Goal: Transaction & Acquisition: Obtain resource

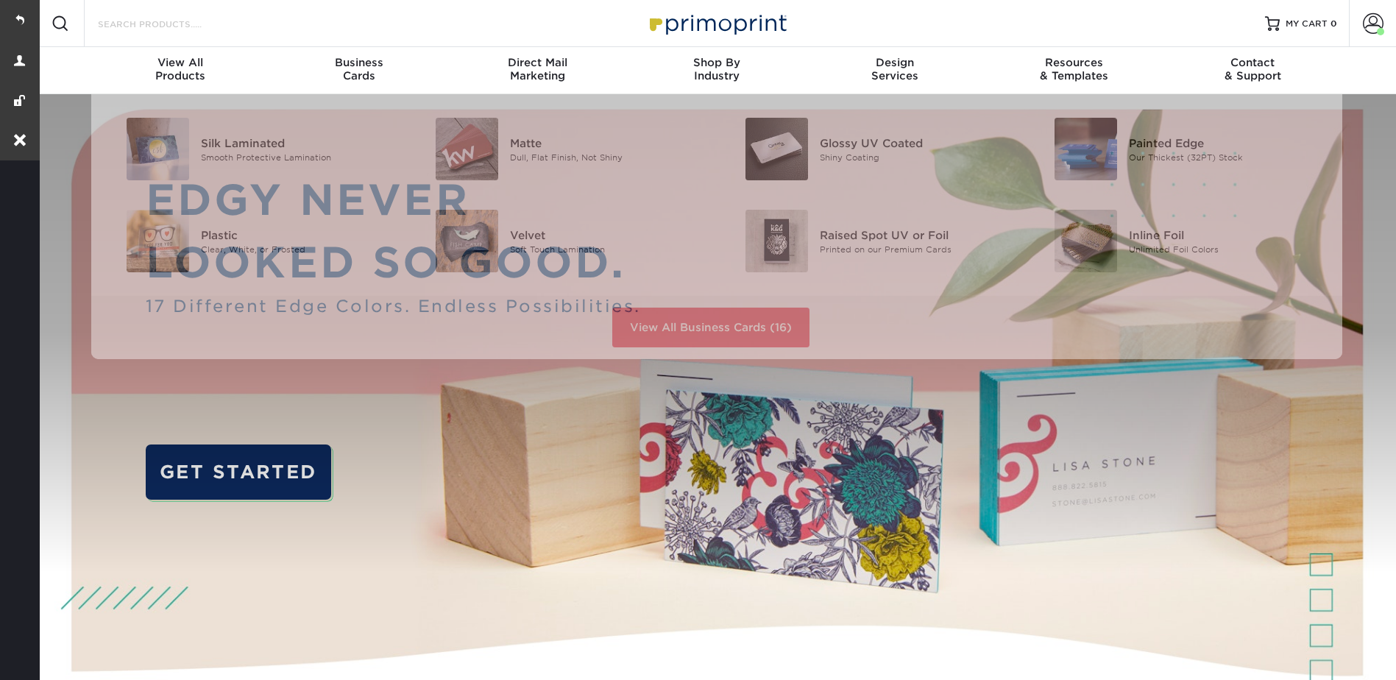
click at [157, 26] on input "Search Products" at bounding box center [167, 24] width 143 height 18
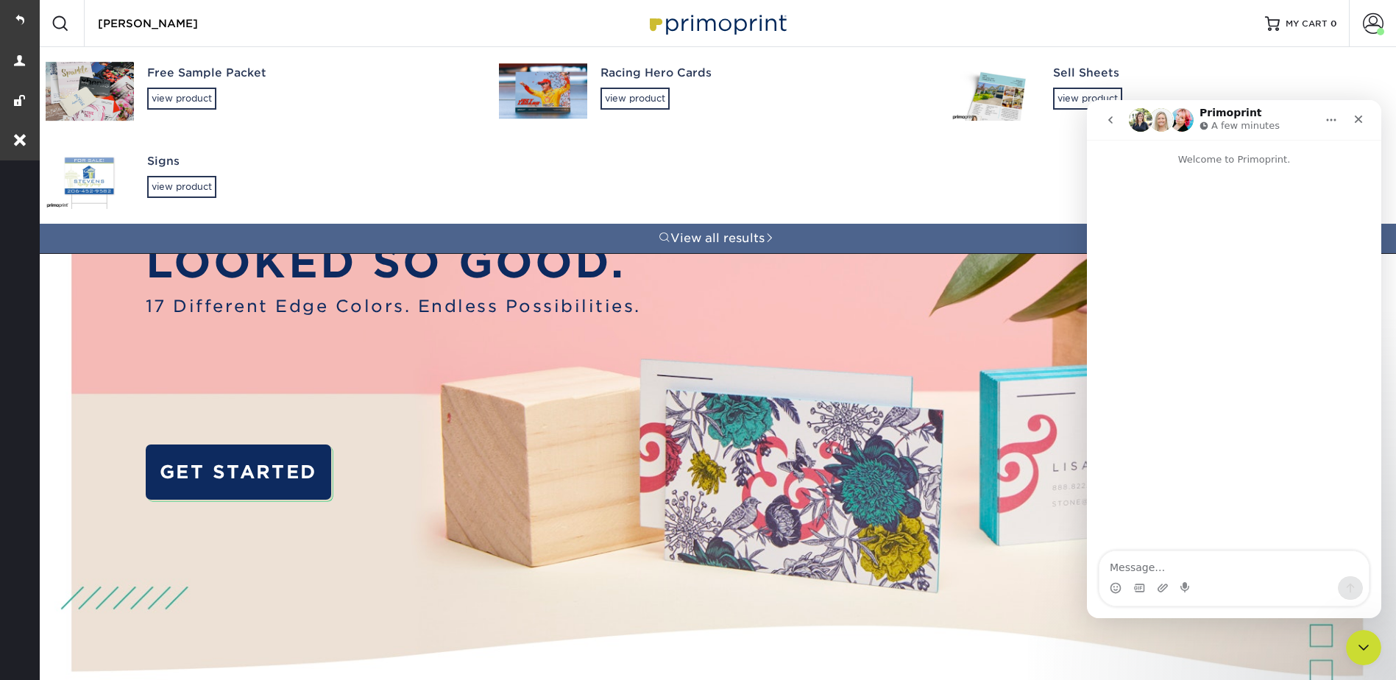
click at [160, 23] on input "[PERSON_NAME]" at bounding box center [167, 24] width 143 height 18
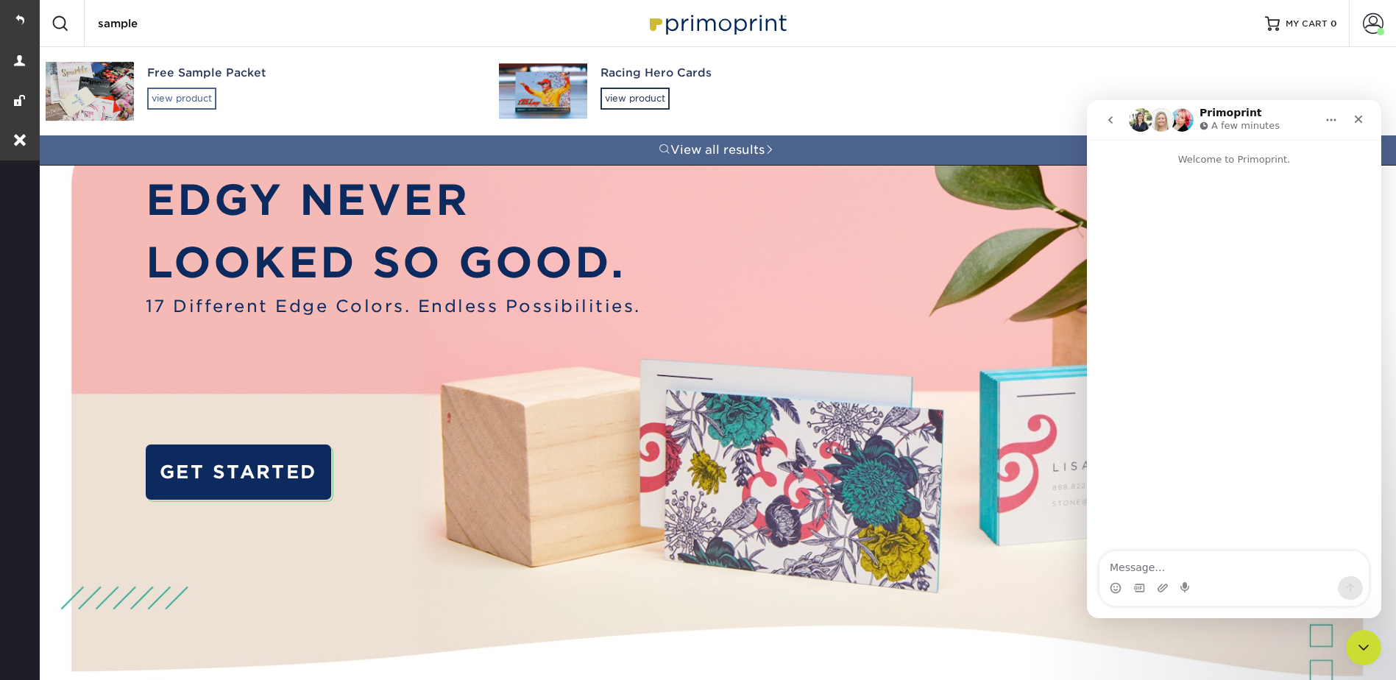
type input "sample"
click at [175, 89] on div "view product" at bounding box center [181, 99] width 69 height 22
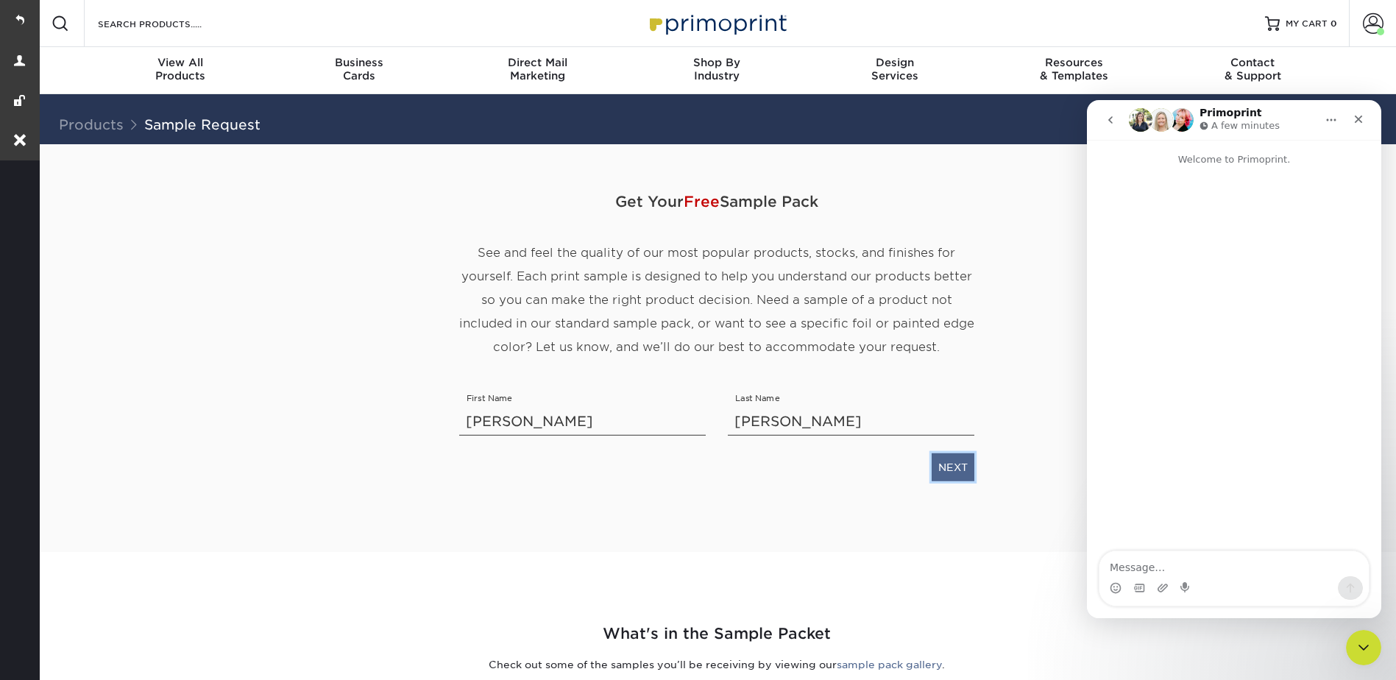
click at [962, 459] on link "NEXT" at bounding box center [952, 467] width 43 height 28
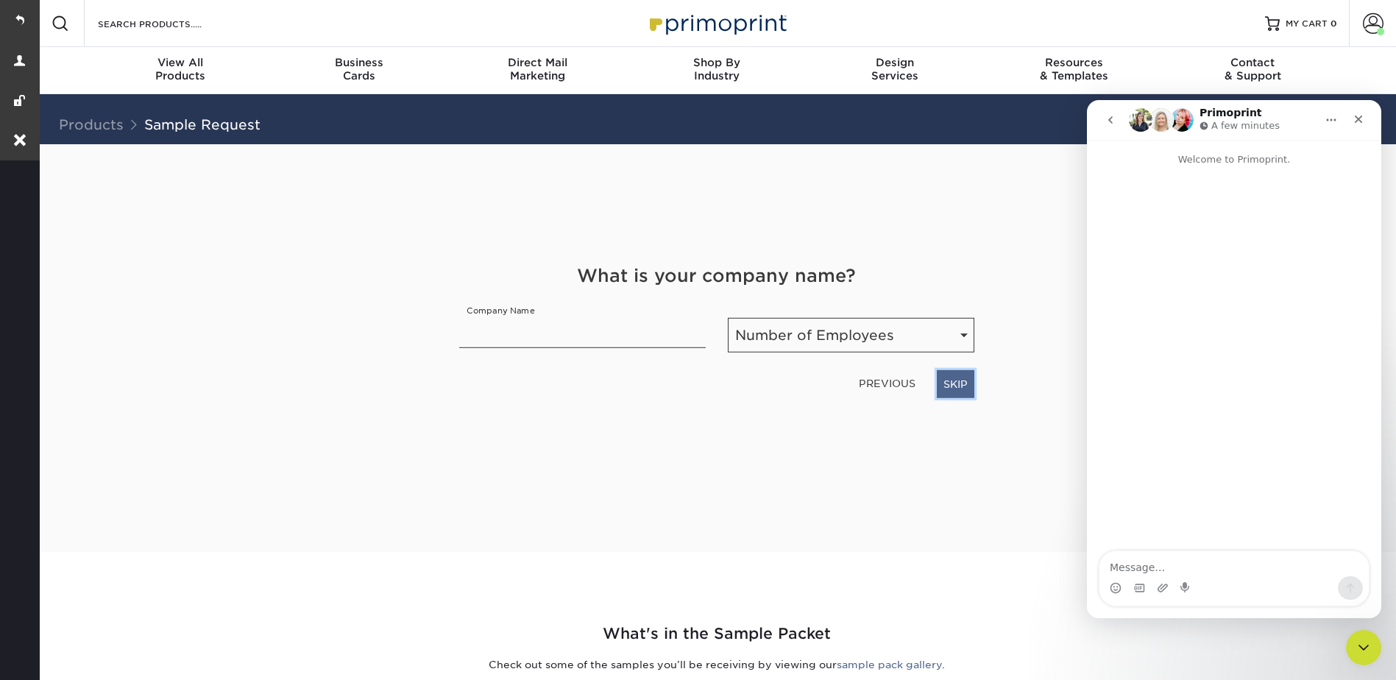
click at [956, 380] on link "SKIP" at bounding box center [956, 384] width 38 height 28
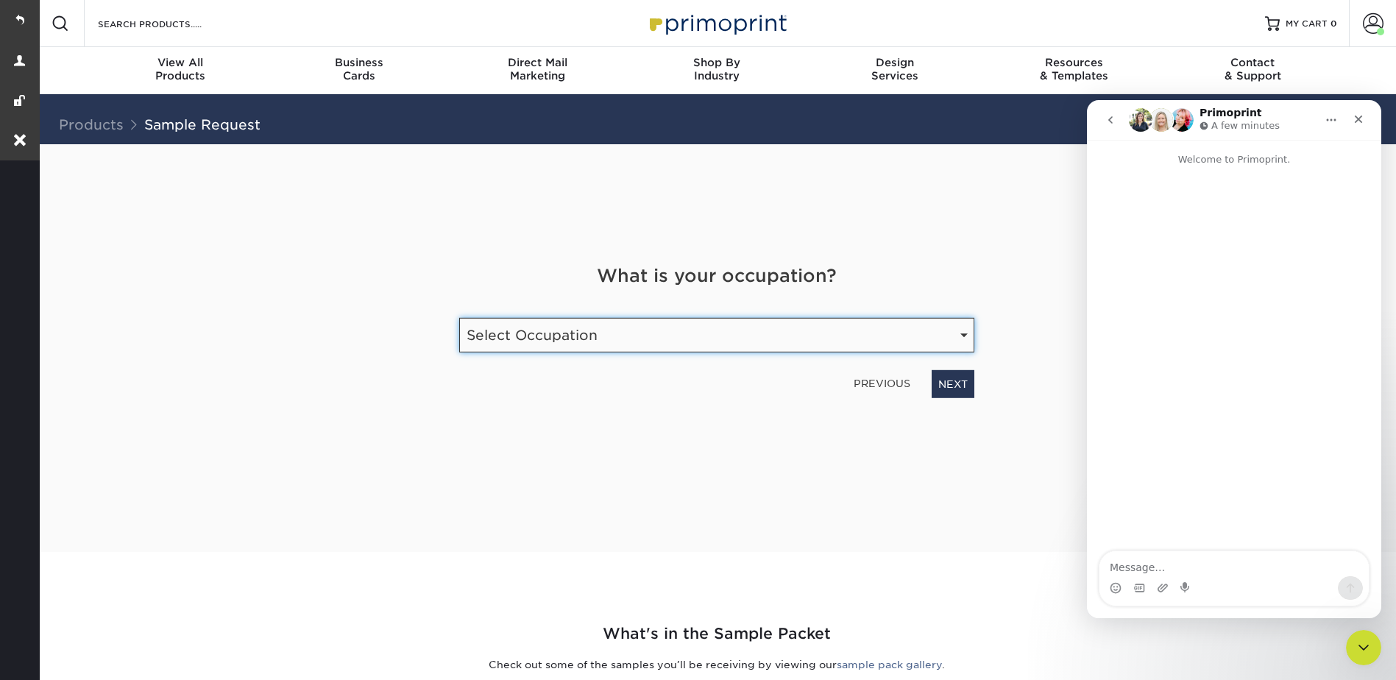
click at [938, 335] on select "Select Occupation Agency Automotive Blogger Cleaning Services Construction Educ…" at bounding box center [716, 335] width 515 height 35
click at [872, 319] on select "Select Occupation Agency Automotive Blogger Cleaning Services Construction Educ…" at bounding box center [716, 335] width 515 height 35
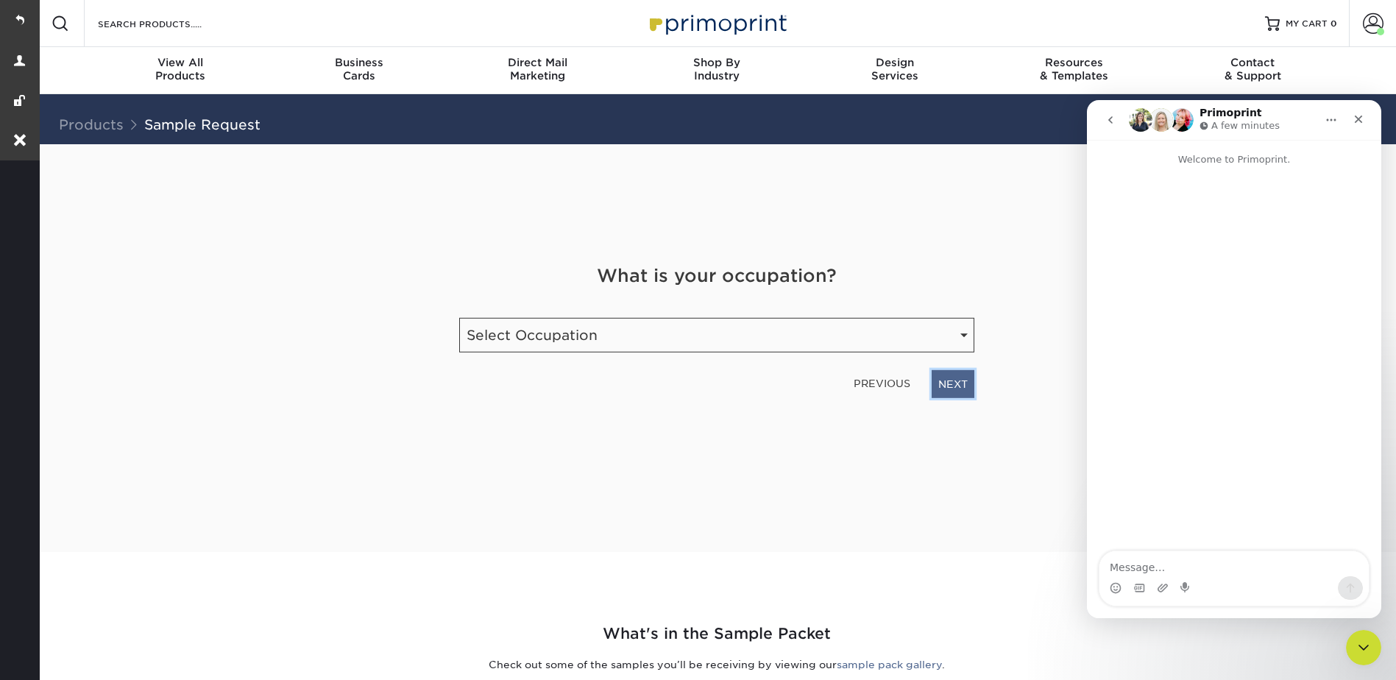
click at [950, 383] on link "NEXT" at bounding box center [952, 384] width 43 height 28
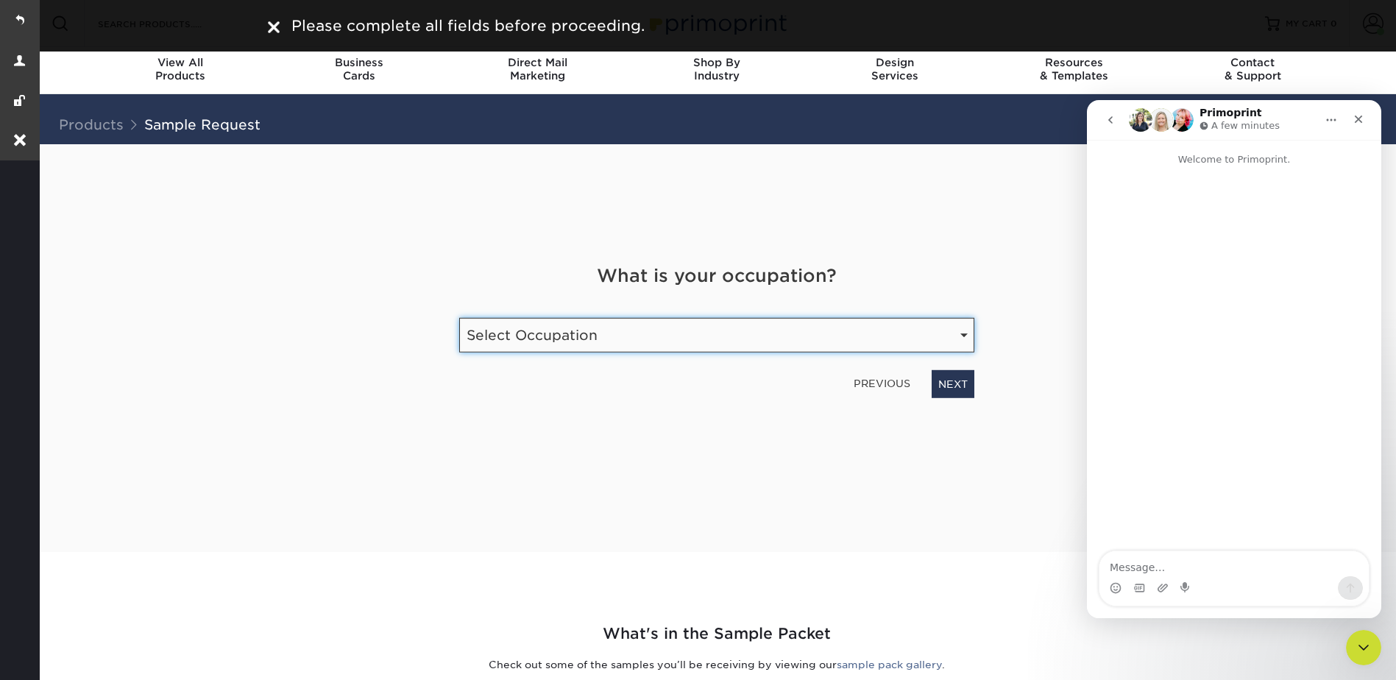
click at [760, 327] on select "Select Occupation Agency Automotive Blogger Cleaning Services Construction Educ…" at bounding box center [716, 335] width 515 height 35
select select "Other"
click at [459, 318] on select "Select Occupation Agency Automotive Blogger Cleaning Services Construction Educ…" at bounding box center [716, 335] width 515 height 35
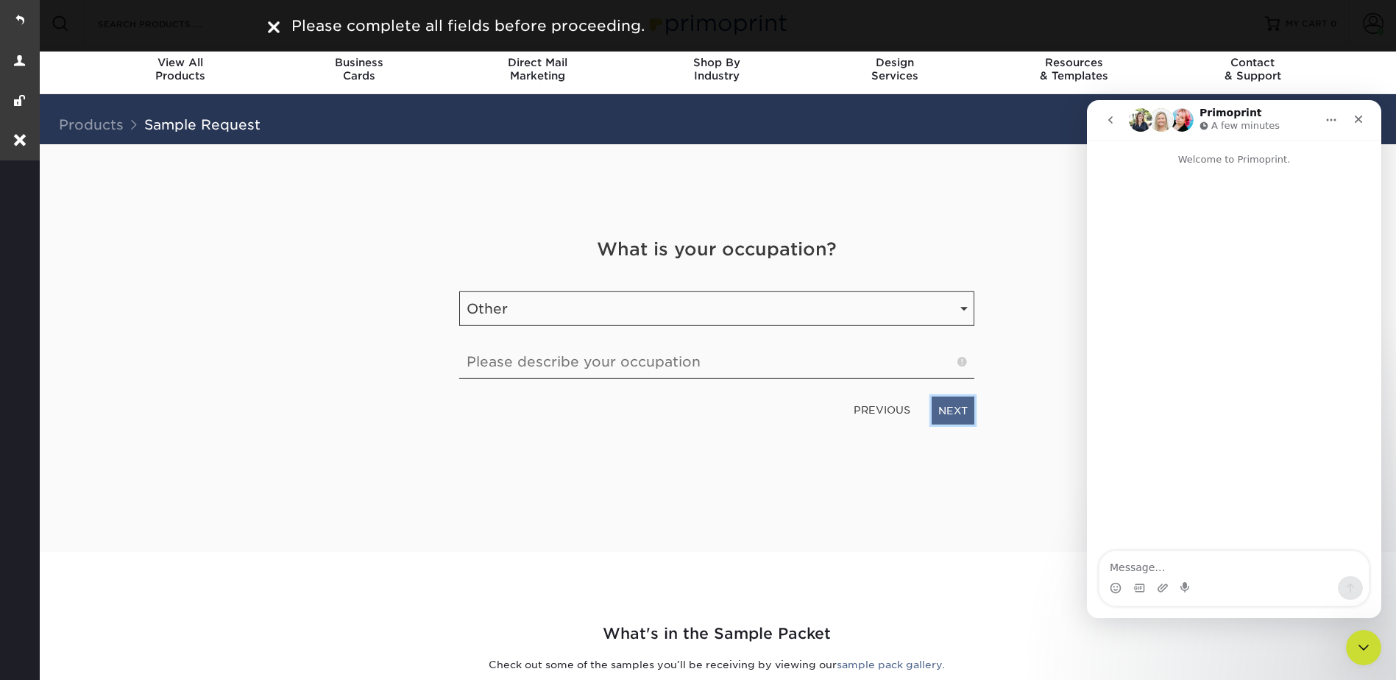
click at [959, 410] on link "NEXT" at bounding box center [952, 411] width 43 height 28
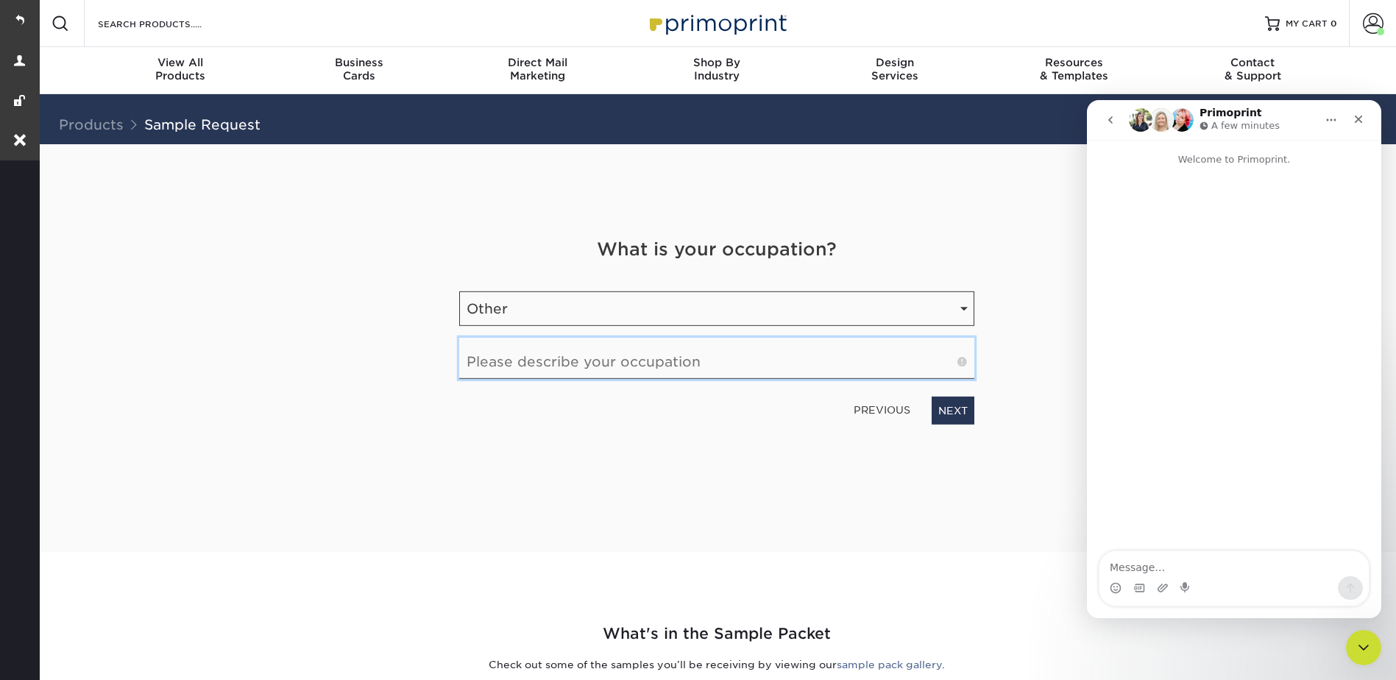
click at [593, 351] on input "text" at bounding box center [716, 358] width 515 height 41
type input "(not sure- adding for customer)"
click at [960, 418] on link "NEXT" at bounding box center [952, 411] width 43 height 28
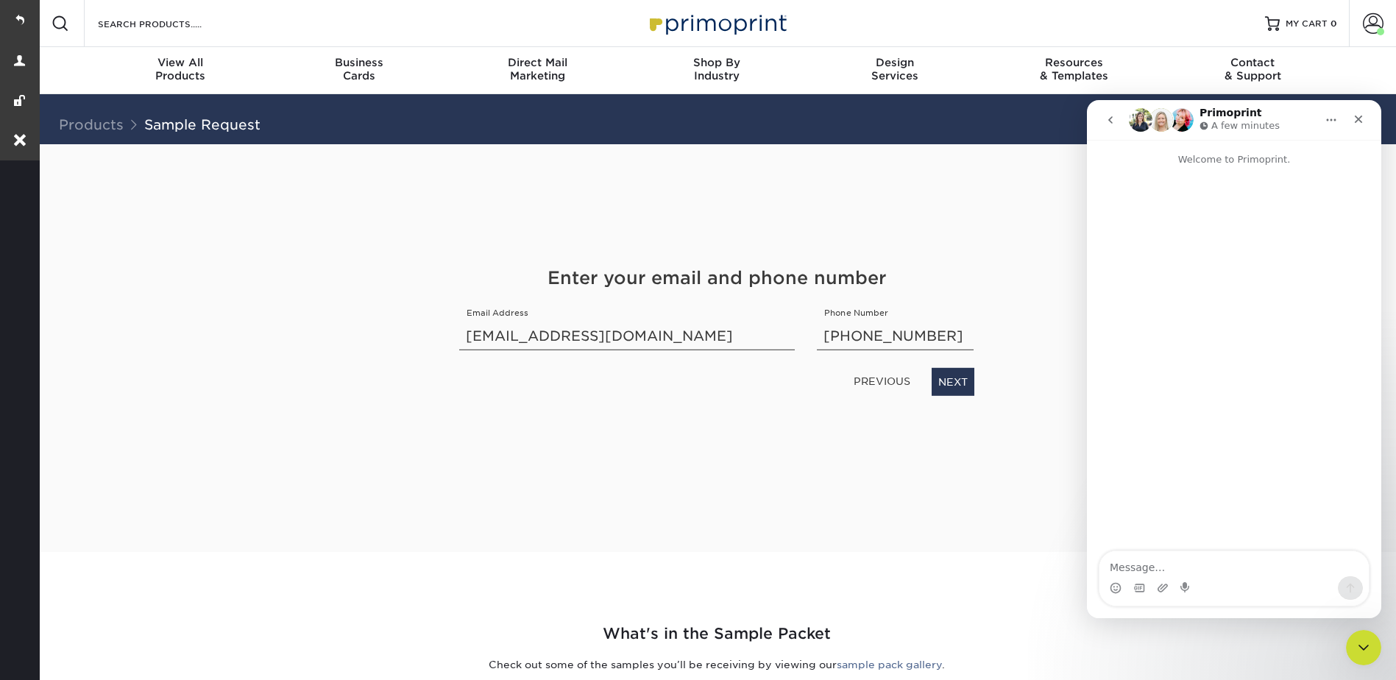
click at [956, 397] on div "Get Your Free Sample Pack See and feel the quality of our most popular products…" at bounding box center [716, 330] width 515 height 372
click at [950, 382] on link "NEXT" at bounding box center [952, 382] width 43 height 28
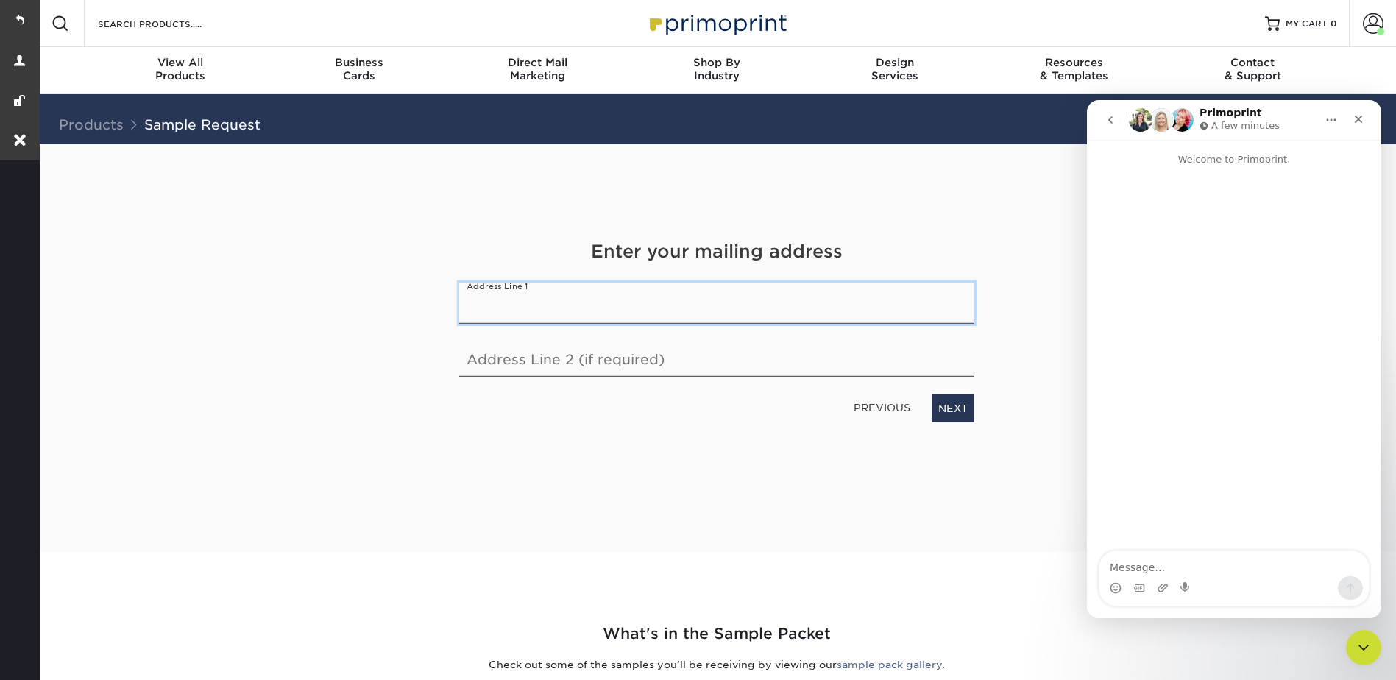
paste input "5 Malone Ave Edison NJ 08820"
drag, startPoint x: 565, startPoint y: 305, endPoint x: 712, endPoint y: 316, distance: 147.6
click at [712, 316] on input "5 Malone Ave Edison NJ 08820" at bounding box center [716, 302] width 515 height 41
type input "5 Malone Ave"
click at [947, 399] on link "NEXT" at bounding box center [952, 408] width 43 height 28
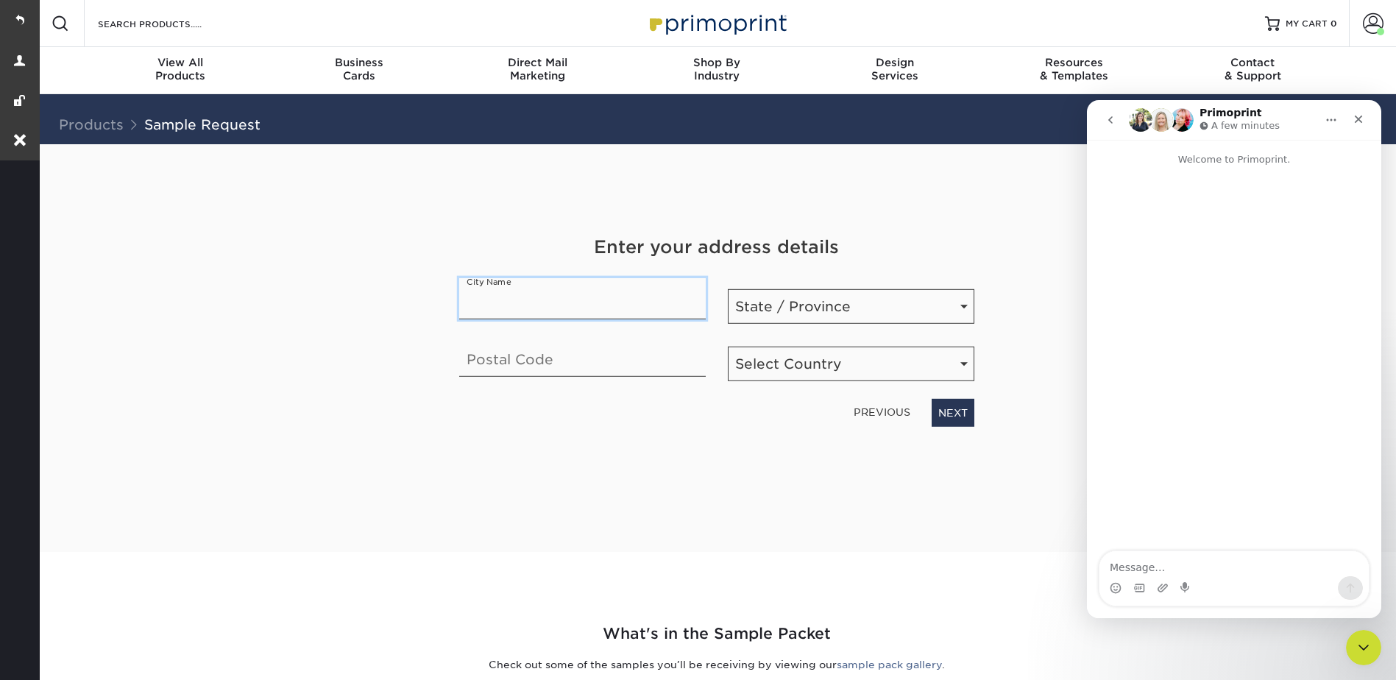
paste input "Edison NJ 08820"
type input "Edison NJ 08820"
click at [527, 355] on input "text" at bounding box center [582, 355] width 246 height 41
type input "08820"
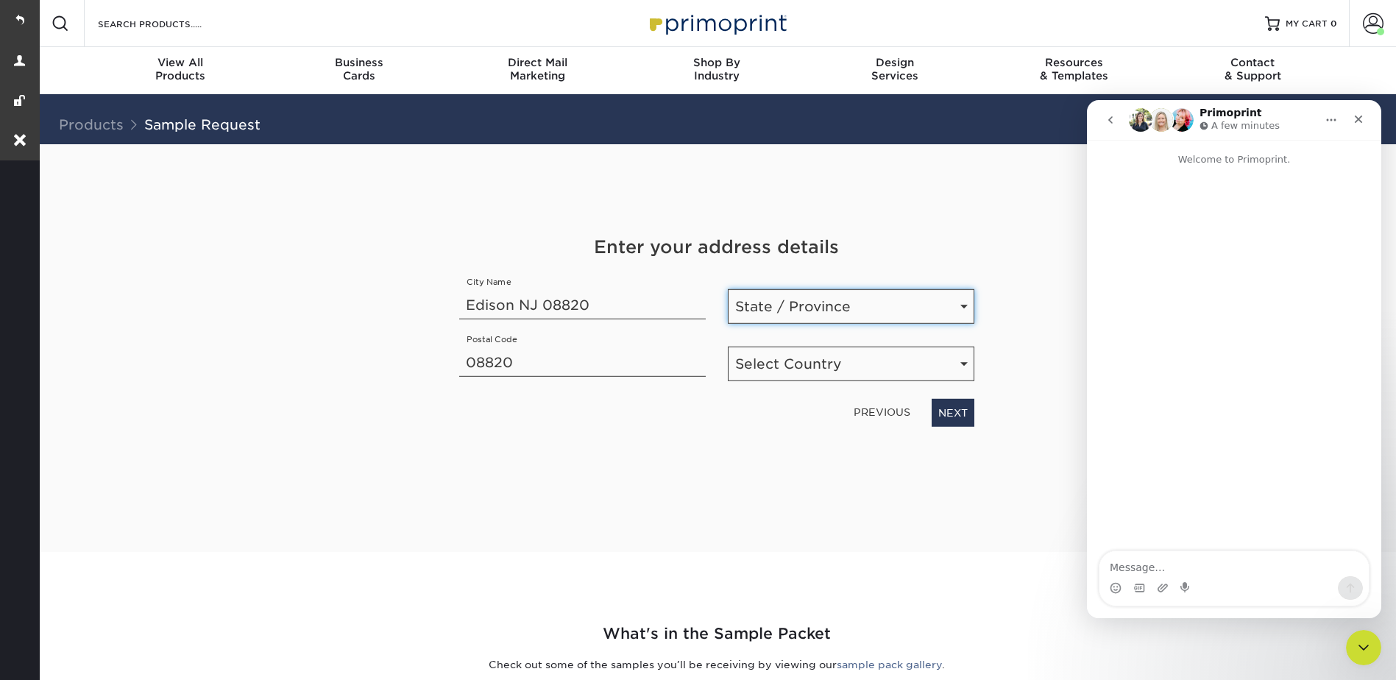
click at [770, 297] on select "State / Province Alabama Alaska Arizona Arkansas California Colorado Connecticu…" at bounding box center [851, 306] width 246 height 35
select select "NJ"
click at [728, 289] on select "State / Province Alabama Alaska Arizona Arkansas California Colorado Connecticu…" at bounding box center [851, 306] width 246 height 35
drag, startPoint x: 612, startPoint y: 307, endPoint x: 512, endPoint y: 303, distance: 100.1
click at [512, 303] on input "Edison NJ 08820" at bounding box center [582, 298] width 246 height 41
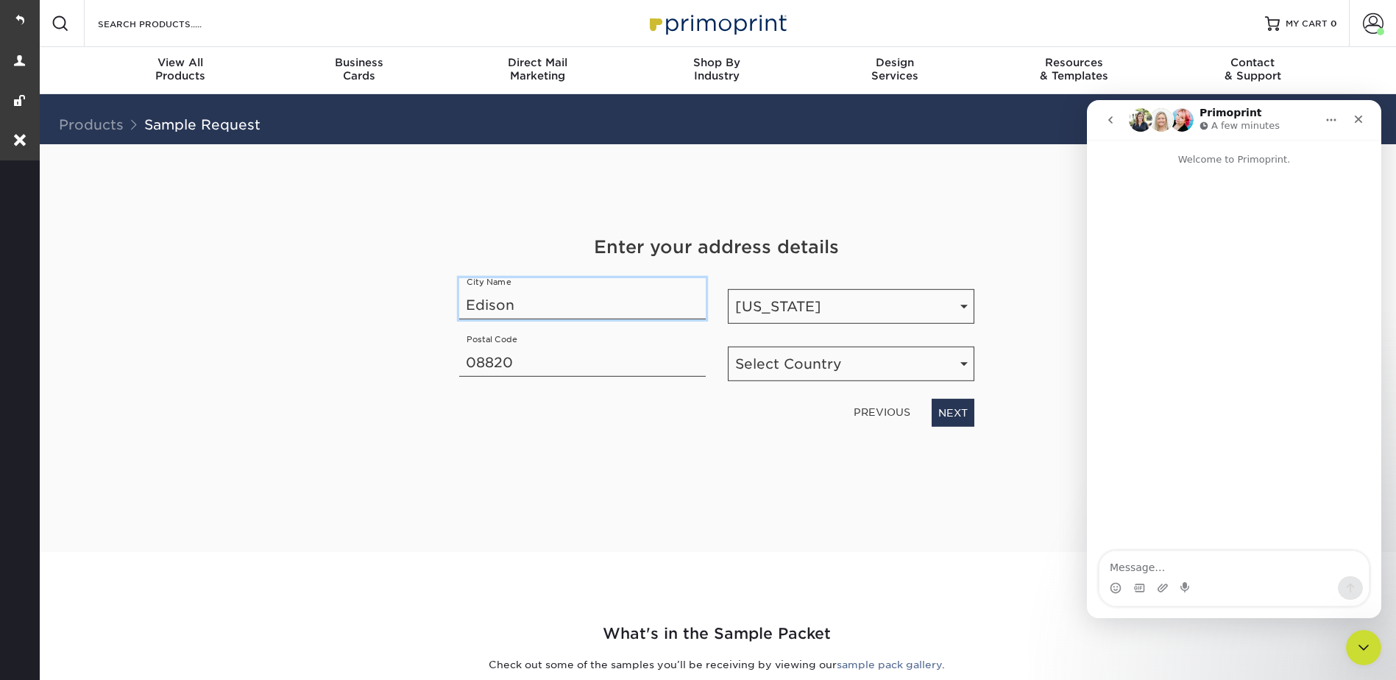
type input "Edison"
click at [783, 365] on select "Select Country United States Canada" at bounding box center [851, 363] width 246 height 35
select select "US"
click at [728, 346] on select "Select Country United States Canada" at bounding box center [851, 363] width 246 height 35
click at [956, 412] on link "NEXT" at bounding box center [952, 413] width 43 height 28
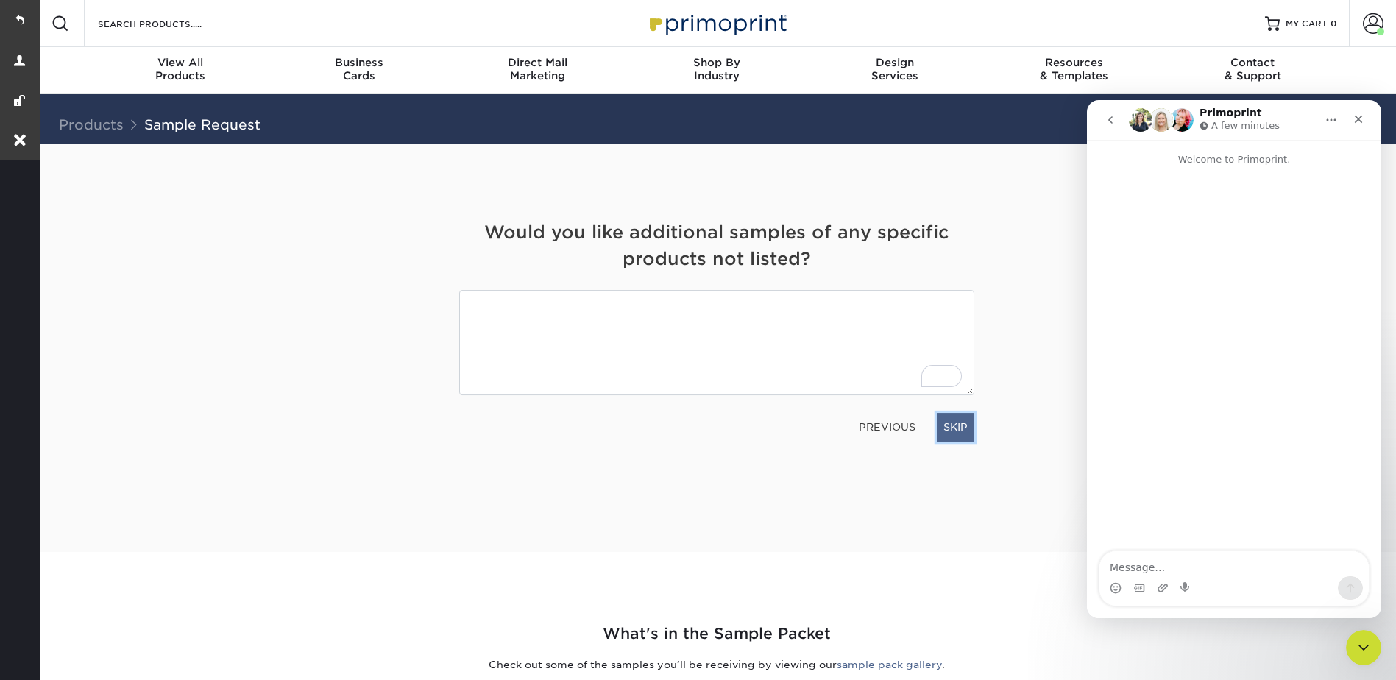
click at [959, 427] on link "SKIP" at bounding box center [956, 427] width 38 height 28
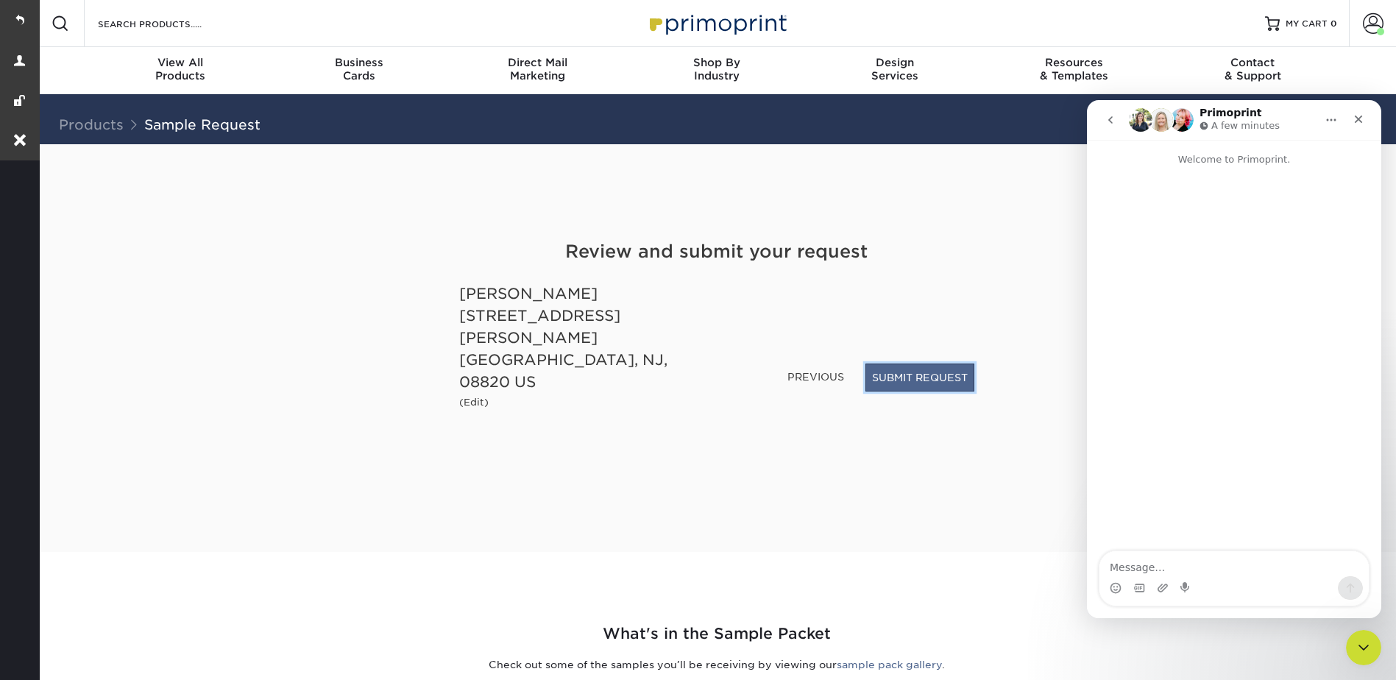
click at [920, 391] on button "SUBMIT REQUEST" at bounding box center [919, 377] width 109 height 28
